Goal: Task Accomplishment & Management: Complete application form

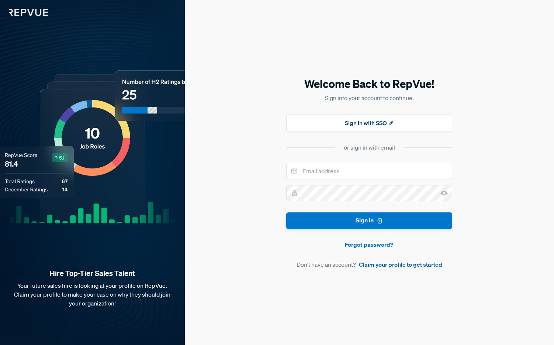
click at [387, 264] on link "Claim your profile to get started" at bounding box center [400, 264] width 83 height 9
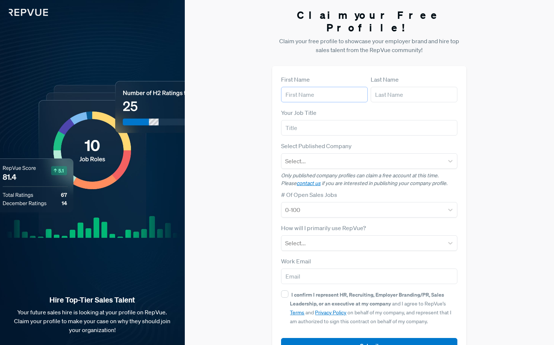
click at [333, 87] on input "text" at bounding box center [324, 94] width 87 height 15
type input "[PERSON_NAME]"
click at [389, 87] on input "text" at bounding box center [414, 94] width 87 height 15
type input "[PERSON_NAME] ([PERSON_NAME])"
click at [352, 120] on input "text" at bounding box center [369, 127] width 176 height 15
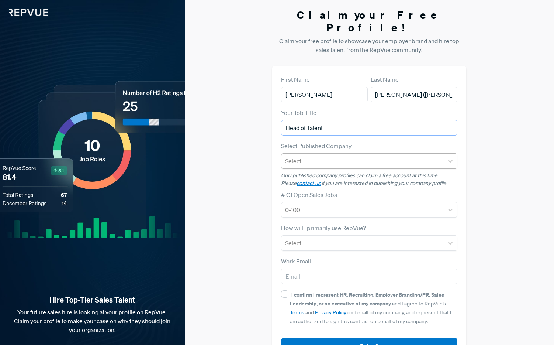
type input "Head of Talent"
click at [356, 156] on div at bounding box center [362, 161] width 155 height 10
type input "arketa"
click at [337, 156] on div at bounding box center [362, 161] width 155 height 10
click at [342, 172] on p "Only published company profiles can claim a free account at this time. Please c…" at bounding box center [369, 179] width 176 height 15
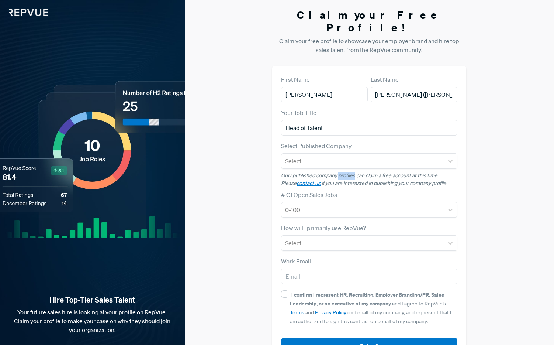
click at [342, 172] on p "Only published company profiles can claim a free account at this time. Please c…" at bounding box center [369, 179] width 176 height 15
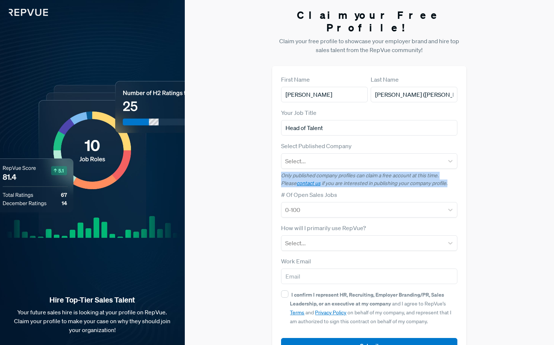
click at [342, 172] on p "Only published company profiles can claim a free account at this time. Please c…" at bounding box center [369, 179] width 176 height 15
click at [346, 172] on p "Only published company profiles can claim a free account at this time. Please c…" at bounding box center [369, 179] width 176 height 15
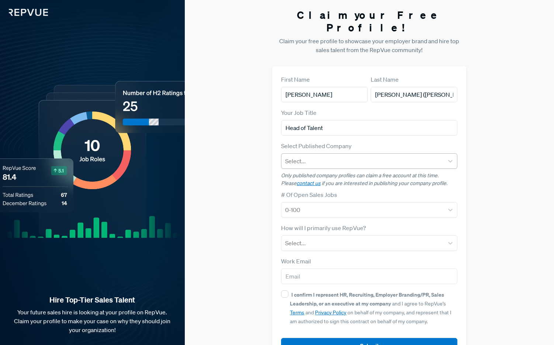
click at [316, 156] on div at bounding box center [362, 161] width 155 height 10
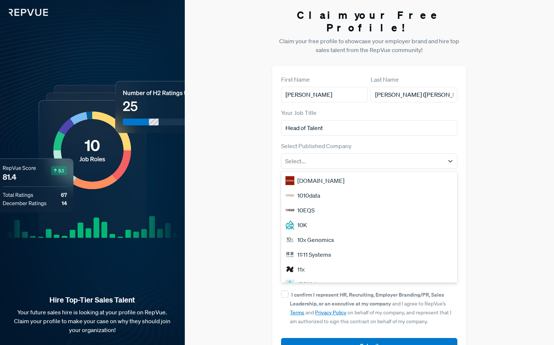
click at [256, 148] on div "Claim your Free Profile! Claim your free profile to showcase your employer bran…" at bounding box center [369, 185] width 369 height 371
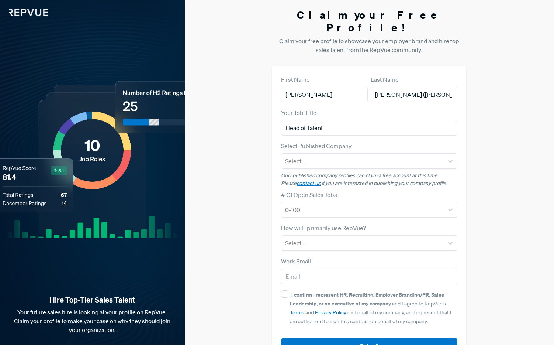
scroll to position [14, 0]
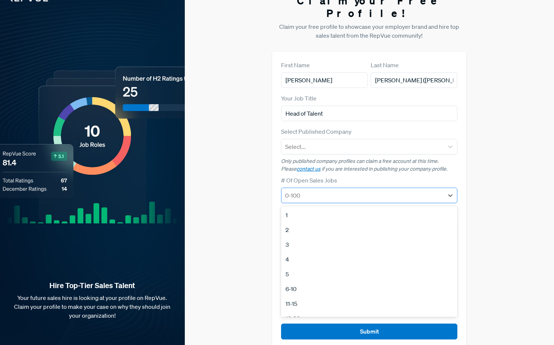
click at [323, 190] on div at bounding box center [362, 195] width 155 height 10
click at [304, 237] on div "3" at bounding box center [369, 244] width 176 height 15
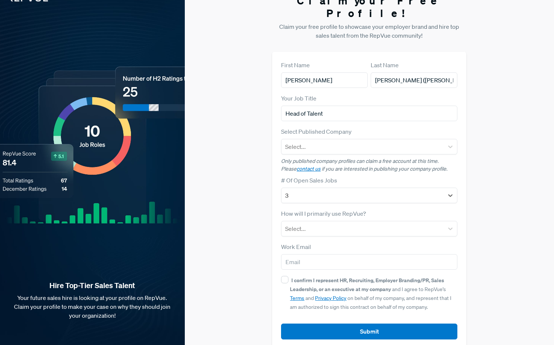
click at [248, 206] on div "Claim your Free Profile! Claim your free profile to showcase your employer bran…" at bounding box center [369, 171] width 369 height 371
click at [312, 209] on div "How will I primarily use RepVue? Select..." at bounding box center [369, 222] width 176 height 27
click at [314, 223] on div at bounding box center [362, 228] width 155 height 10
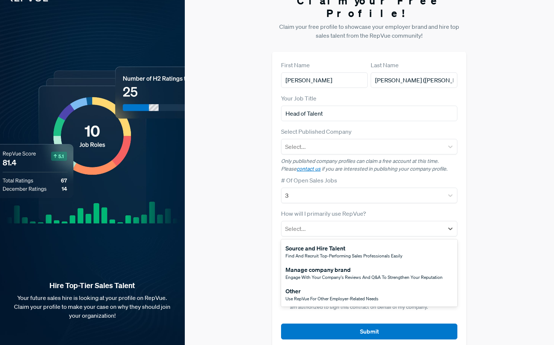
click at [320, 286] on div "Other" at bounding box center [332, 290] width 93 height 9
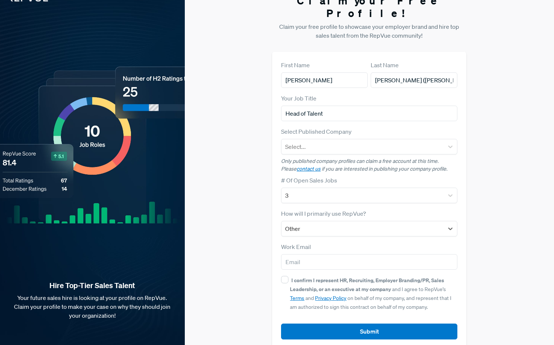
click at [246, 237] on div "Claim your Free Profile! Claim your free profile to showcase your employer bran…" at bounding box center [369, 171] width 369 height 371
click at [313, 254] on input "email" at bounding box center [369, 261] width 176 height 15
type input "[PERSON_NAME][EMAIL_ADDRESS][DOMAIN_NAME]"
click at [287, 276] on input "I confirm I represent HR, Recruiting, Employer Branding/PR, Sales Leadership, o…" at bounding box center [284, 279] width 7 height 7
checkbox input "true"
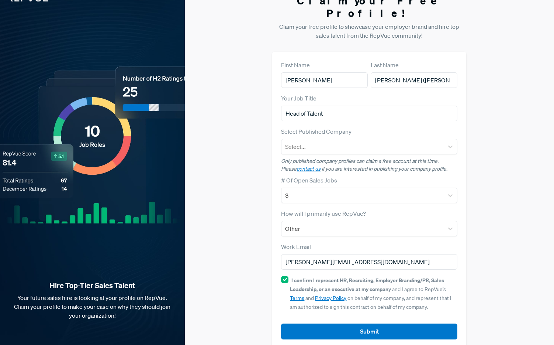
click at [255, 253] on div "Claim your Free Profile! Claim your free profile to showcase your employer bran…" at bounding box center [369, 171] width 369 height 371
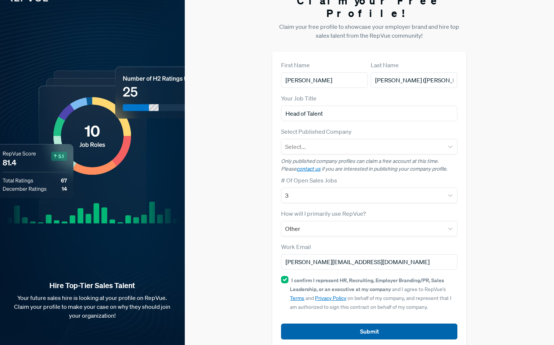
click at [351, 323] on button "Submit" at bounding box center [369, 331] width 176 height 16
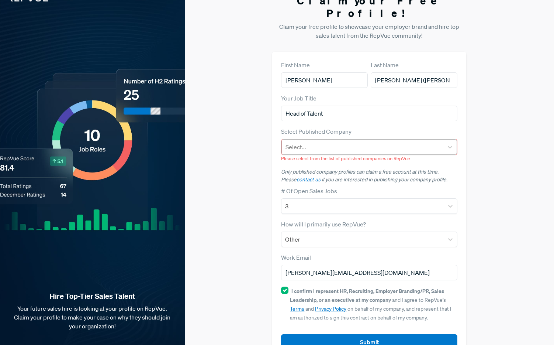
click at [334, 141] on div "Select..." at bounding box center [363, 146] width 162 height 13
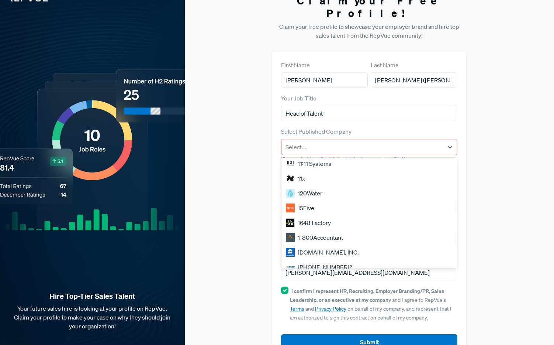
scroll to position [0, 0]
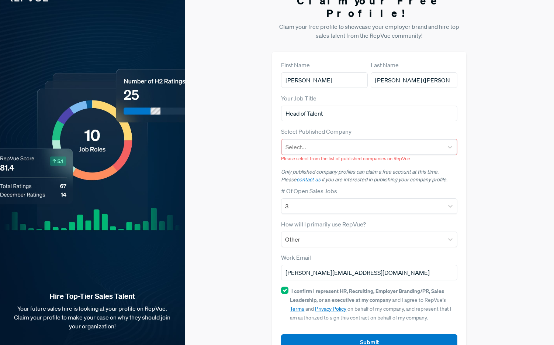
click at [237, 153] on div "Claim your Free Profile! Claim your free profile to showcase your employer bran…" at bounding box center [369, 177] width 369 height 382
click at [235, 130] on div "Claim your Free Profile! Claim your free profile to showcase your employer bran…" at bounding box center [369, 177] width 369 height 382
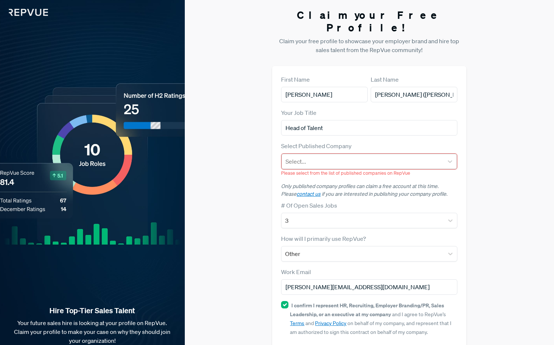
click at [309, 156] on div "Select..." at bounding box center [370, 161] width 176 height 15
type input "Arke"
click at [246, 145] on div "Claim your Free Profile! Claim your free profile to showcase your employer bran…" at bounding box center [369, 191] width 369 height 382
click at [31, 10] on img at bounding box center [24, 8] width 48 height 16
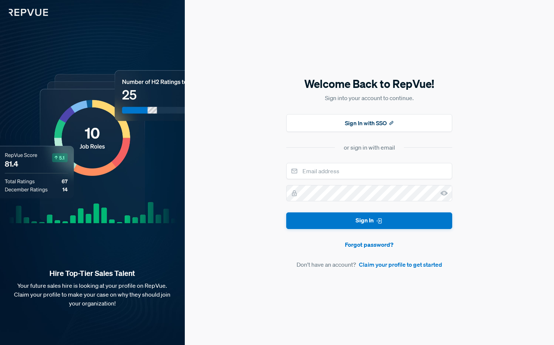
click at [29, 9] on img at bounding box center [24, 8] width 48 height 16
